Goal: Task Accomplishment & Management: Use online tool/utility

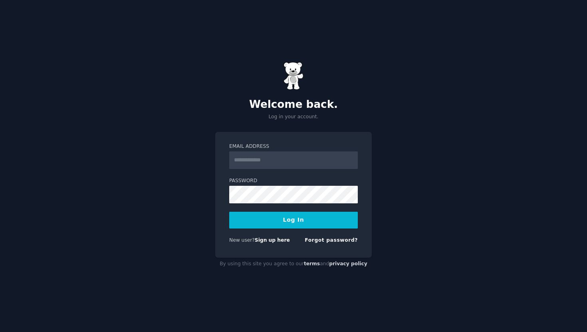
click at [268, 166] on input "Email Address" at bounding box center [293, 160] width 129 height 18
type input "**********"
drag, startPoint x: 211, startPoint y: 187, endPoint x: 207, endPoint y: 189, distance: 4.2
click at [207, 189] on div "**********" at bounding box center [293, 166] width 587 height 332
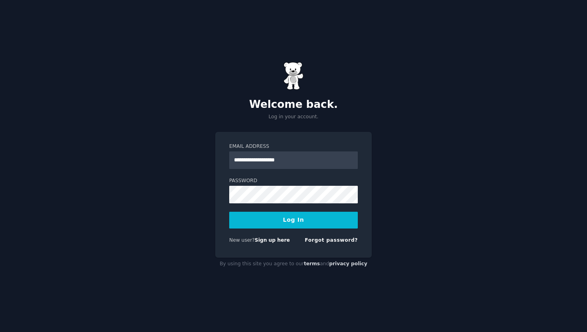
click at [254, 185] on div "Password" at bounding box center [293, 190] width 129 height 26
click at [229, 212] on button "Log In" at bounding box center [293, 220] width 129 height 17
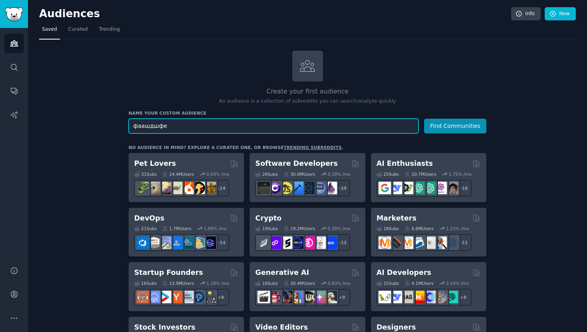
type input "фаашдшфеу"
type input "affiliate"
click at [424, 119] on button "Find Communities" at bounding box center [455, 126] width 62 height 15
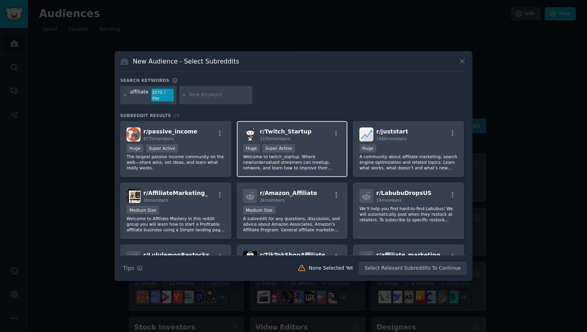
scroll to position [147, 0]
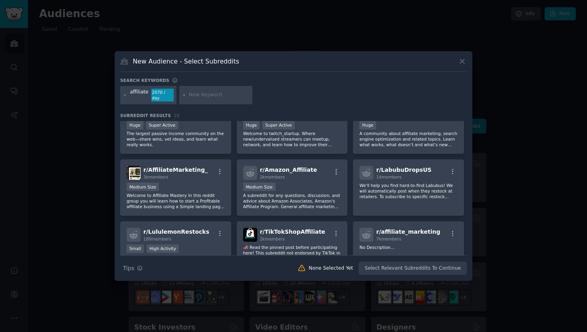
click at [532, 206] on div at bounding box center [293, 166] width 587 height 332
